Goal: Information Seeking & Learning: Check status

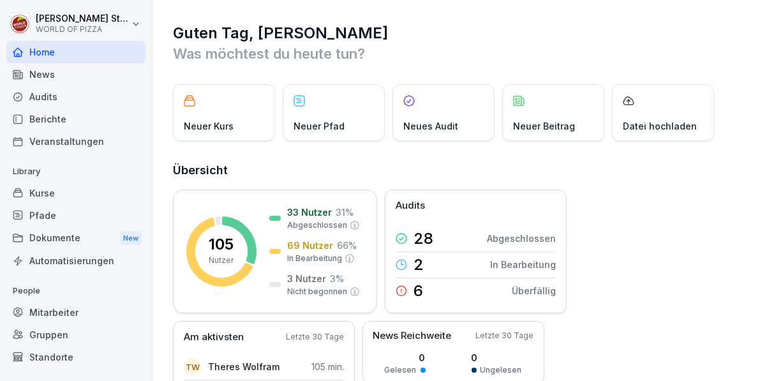
click at [70, 359] on div "Standorte" at bounding box center [75, 357] width 139 height 22
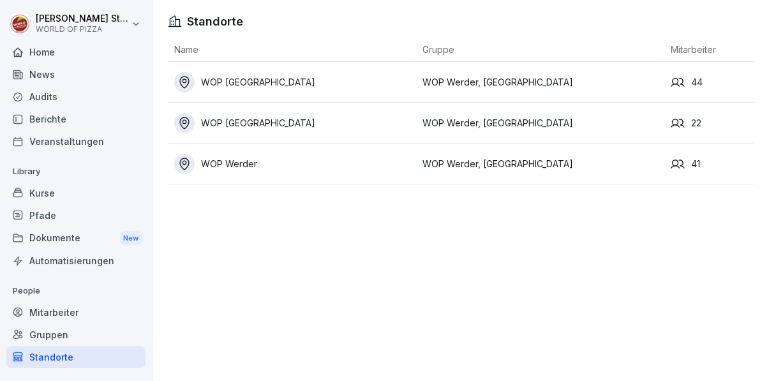
click at [55, 123] on div "Berichte" at bounding box center [75, 119] width 139 height 22
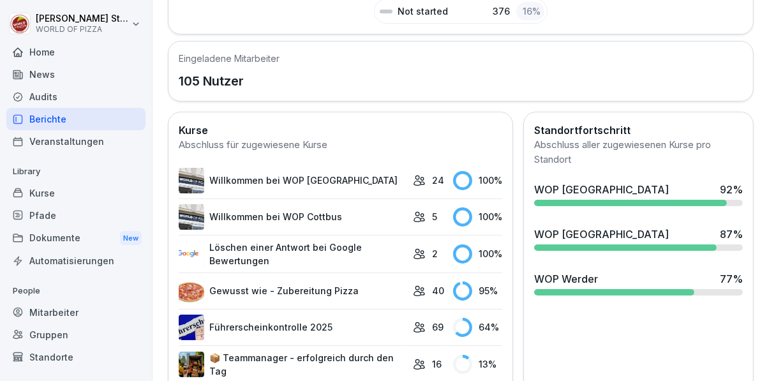
scroll to position [372, 0]
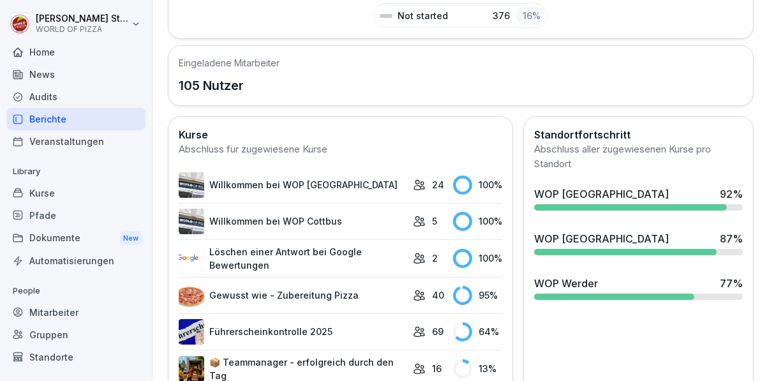
click at [619, 204] on div at bounding box center [630, 207] width 193 height 6
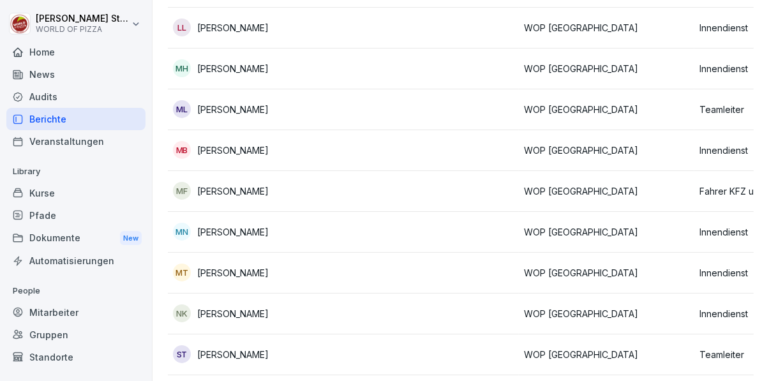
scroll to position [378, 0]
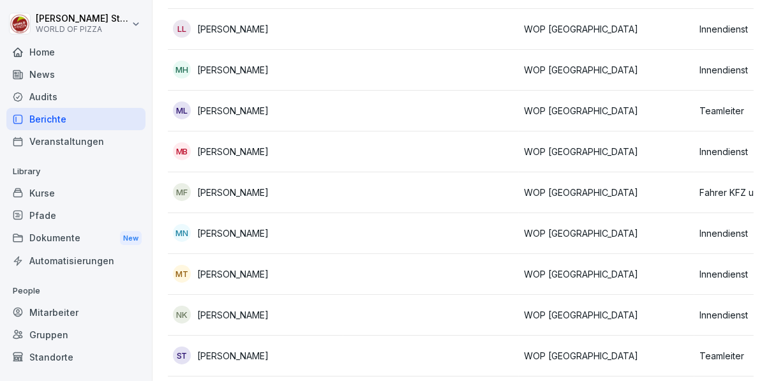
click at [406, 189] on td at bounding box center [430, 192] width 175 height 41
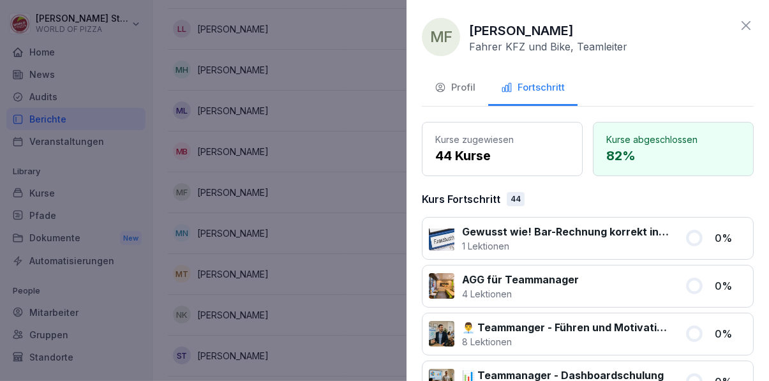
click at [339, 290] on div at bounding box center [384, 190] width 769 height 381
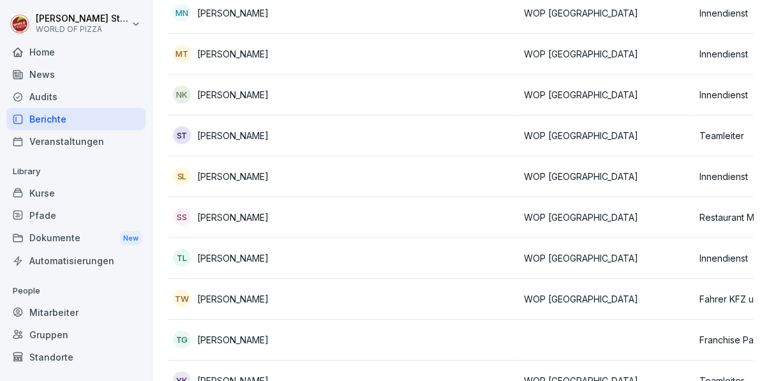
scroll to position [614, 0]
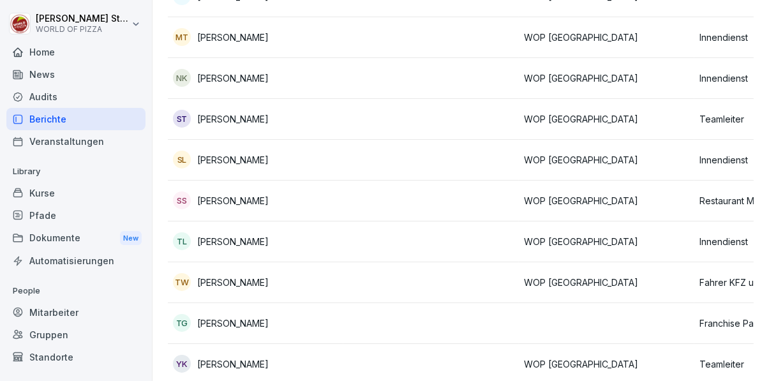
click at [349, 279] on td at bounding box center [430, 282] width 175 height 41
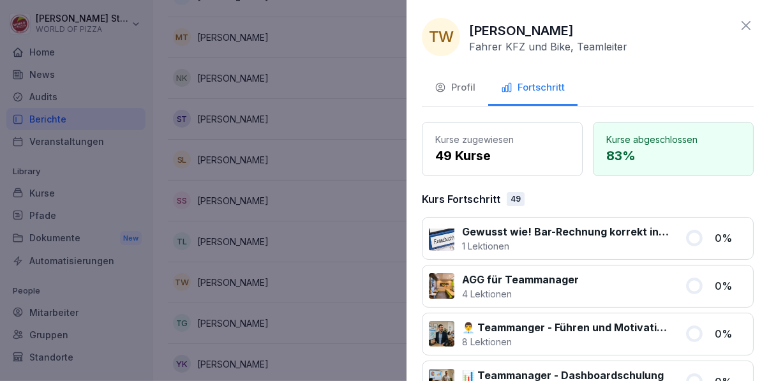
click at [314, 315] on div at bounding box center [384, 190] width 769 height 381
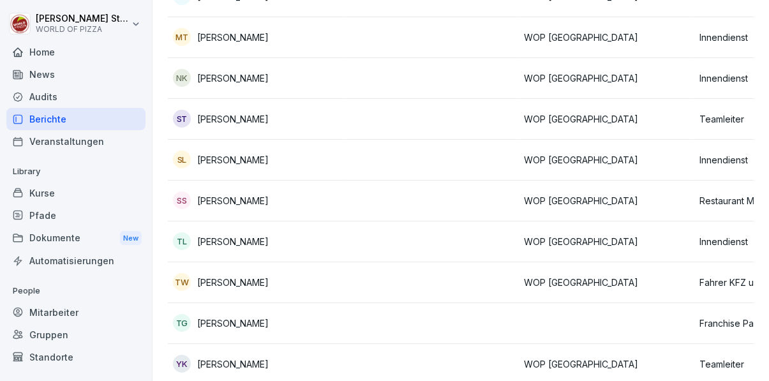
click at [323, 352] on td "[PERSON_NAME]" at bounding box center [255, 364] width 175 height 41
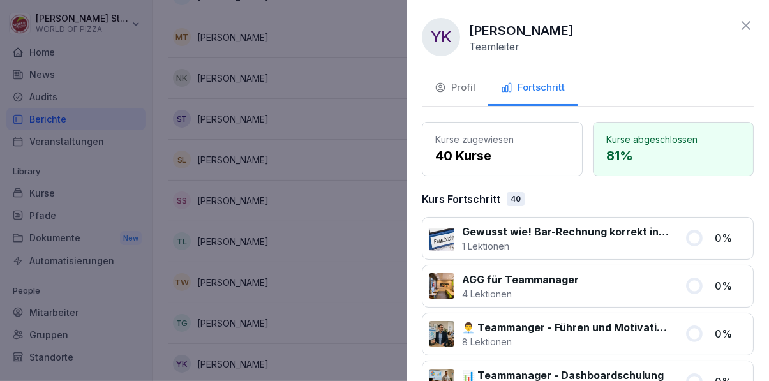
click at [553, 84] on div "Fortschritt" at bounding box center [533, 87] width 64 height 15
click at [378, 249] on div at bounding box center [384, 190] width 769 height 381
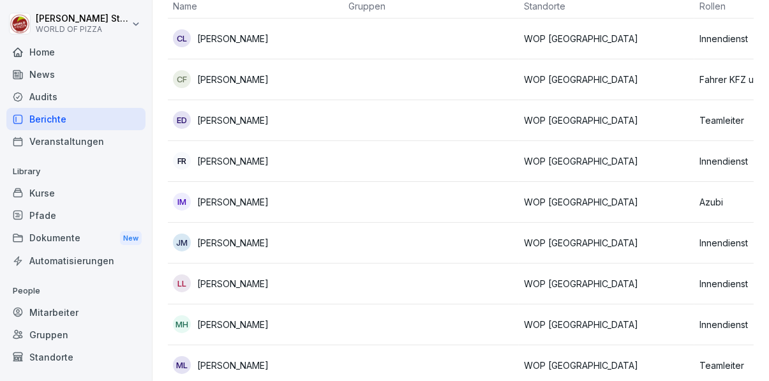
scroll to position [135, 0]
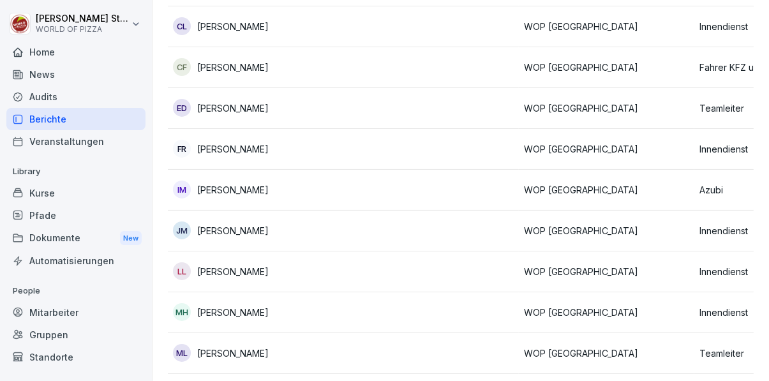
click at [301, 348] on div "ML [PERSON_NAME]" at bounding box center [255, 353] width 165 height 18
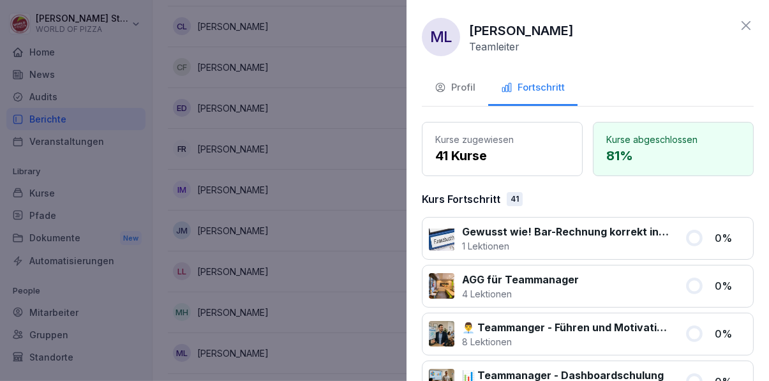
click at [328, 287] on div at bounding box center [384, 190] width 769 height 381
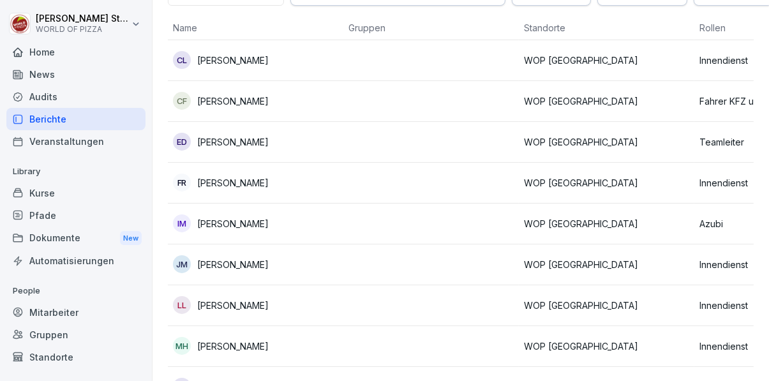
scroll to position [0, 0]
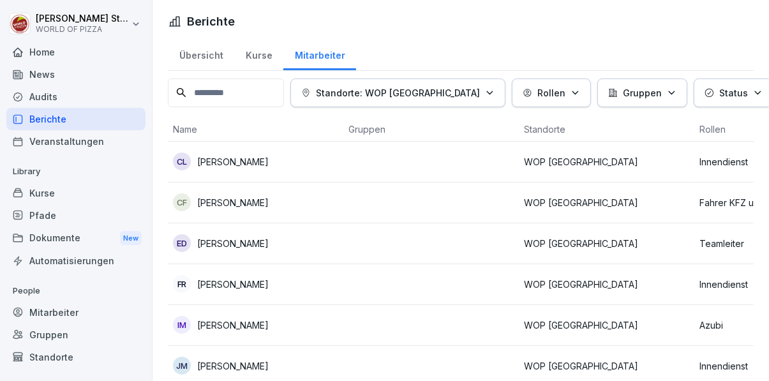
click at [271, 91] on input at bounding box center [226, 92] width 116 height 29
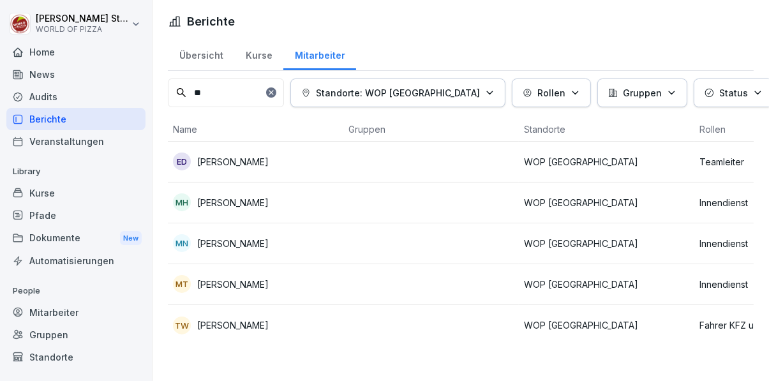
type input "**"
click at [401, 163] on td at bounding box center [430, 162] width 175 height 41
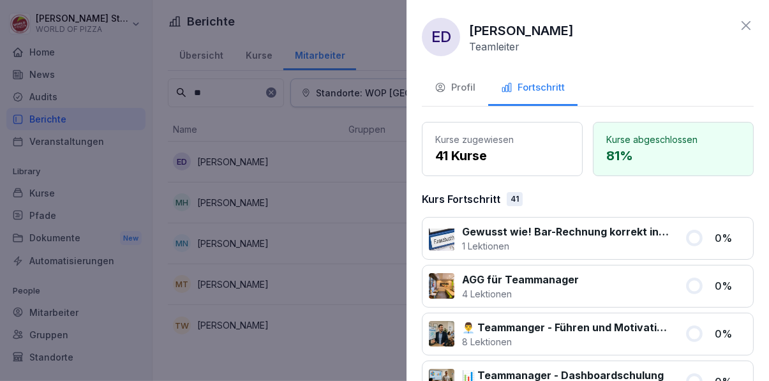
click at [342, 265] on div at bounding box center [384, 190] width 769 height 381
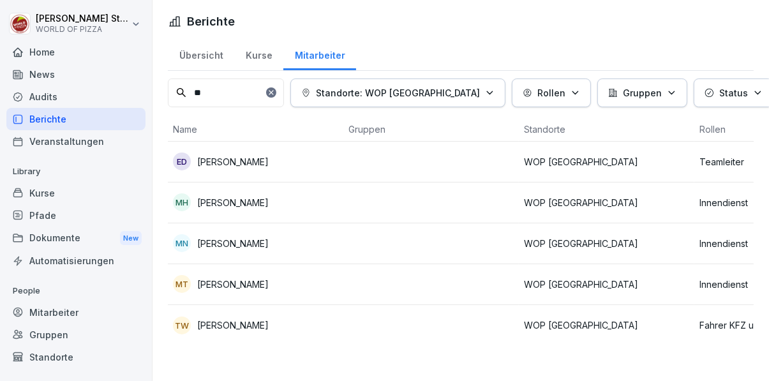
click at [264, 288] on p "[PERSON_NAME]" at bounding box center [232, 284] width 71 height 13
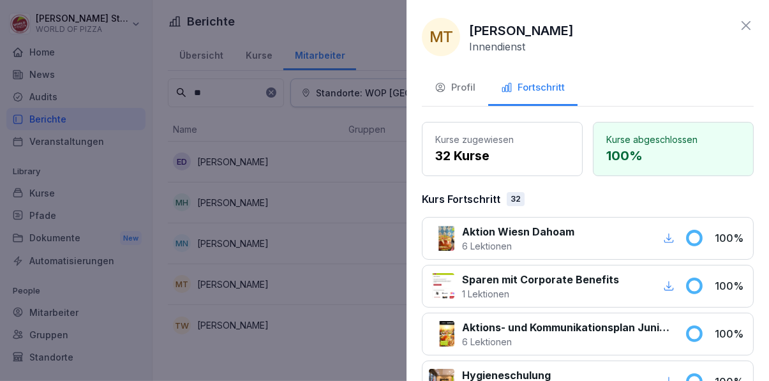
click at [352, 310] on div at bounding box center [384, 190] width 769 height 381
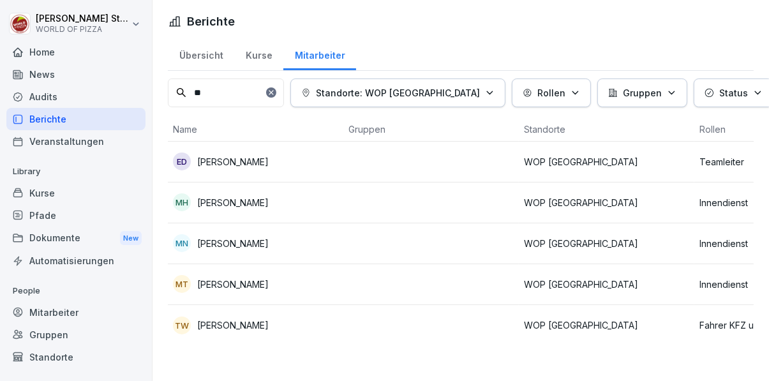
click at [63, 52] on div "Home" at bounding box center [75, 52] width 139 height 22
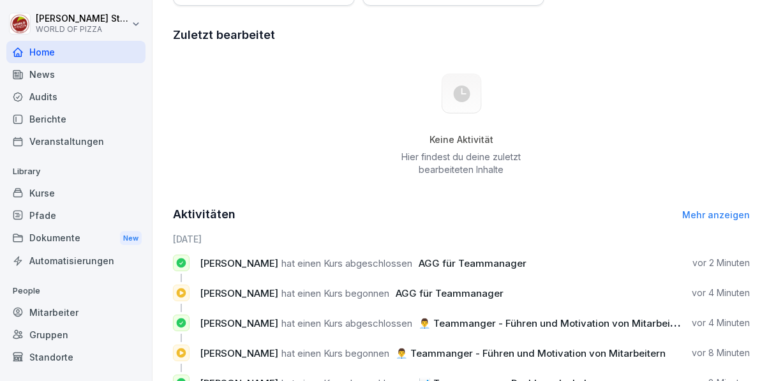
scroll to position [423, 0]
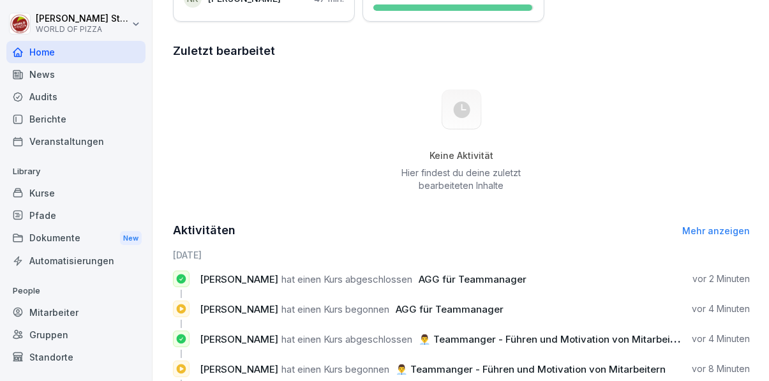
click at [59, 123] on div "Berichte" at bounding box center [75, 119] width 139 height 22
